Goal: Information Seeking & Learning: Find specific fact

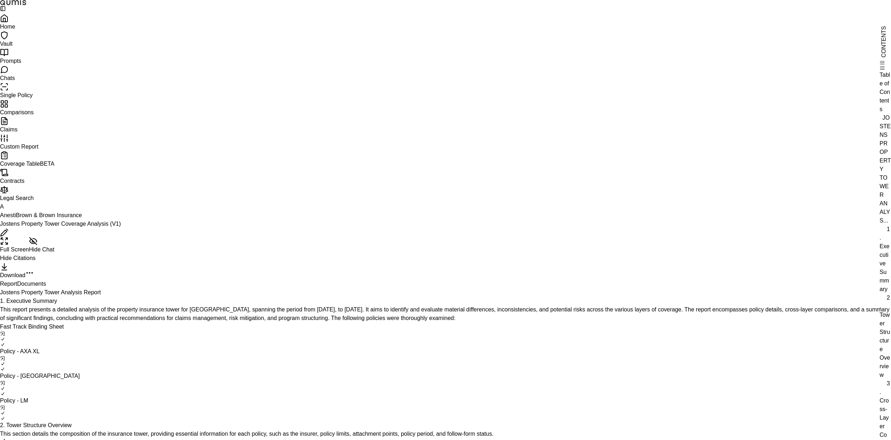
scroll to position [1974, 0]
drag, startPoint x: 119, startPoint y: 99, endPoint x: 375, endPoint y: 363, distance: 367.7
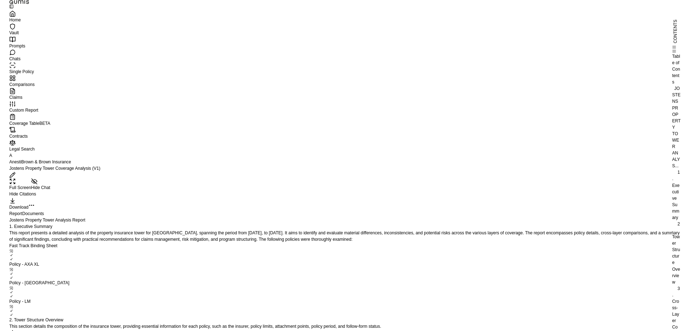
scroll to position [1831, 0]
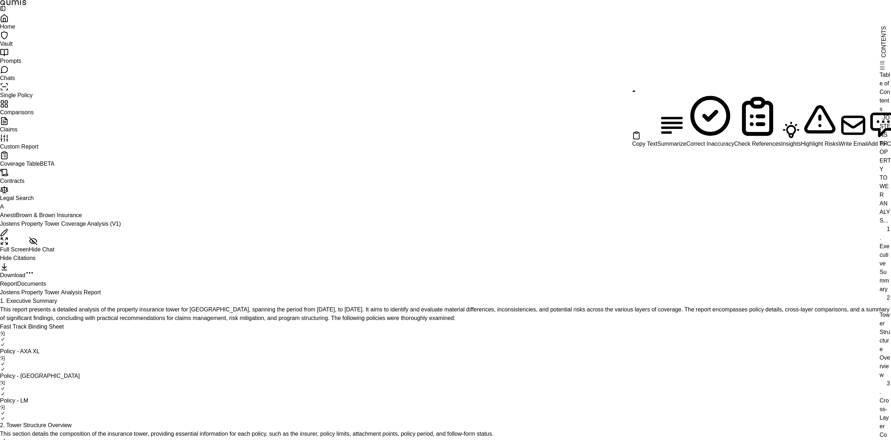
copy span "1,955,299.13"
